Goal: Navigation & Orientation: Find specific page/section

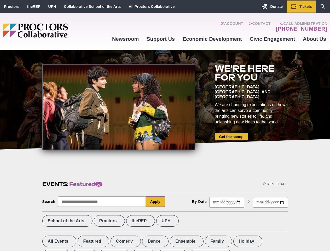
click at [165, 125] on div at bounding box center [118, 107] width 153 height 86
click at [275, 184] on div "Reset All" at bounding box center [275, 184] width 25 height 4
click at [155, 201] on button "Apply" at bounding box center [155, 201] width 19 height 10
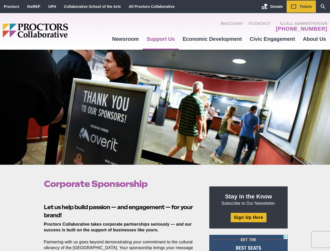
click at [165, 125] on div at bounding box center [165, 107] width 330 height 115
